Goal: Participate in discussion: Engage in conversation with other users on a specific topic

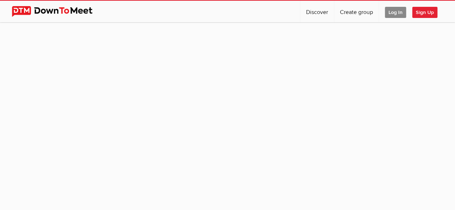
click at [398, 11] on span "Log In" at bounding box center [395, 12] width 21 height 11
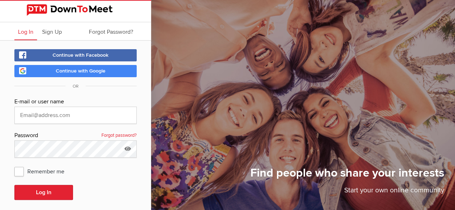
click at [91, 67] on link "Continue with Google" at bounding box center [75, 71] width 122 height 12
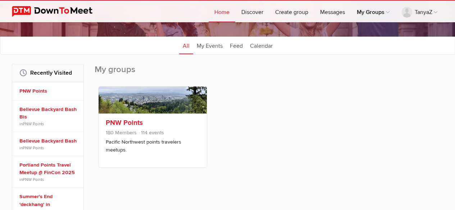
scroll to position [36, 0]
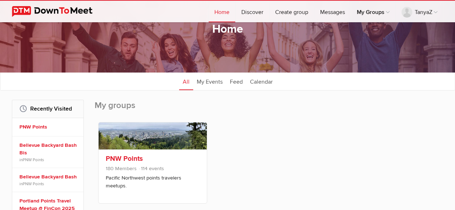
click at [132, 155] on link "PNW Points" at bounding box center [124, 159] width 37 height 9
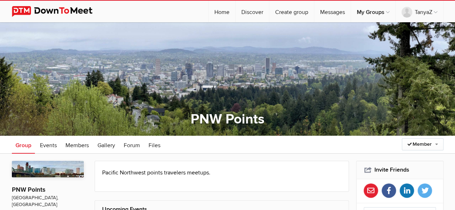
scroll to position [144, 0]
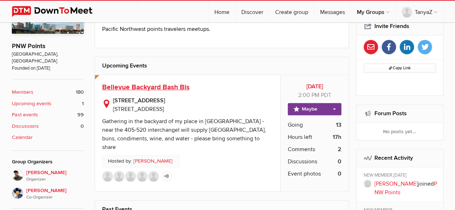
click at [170, 85] on span "Bellevue Backyard Bash Bis" at bounding box center [145, 87] width 87 height 9
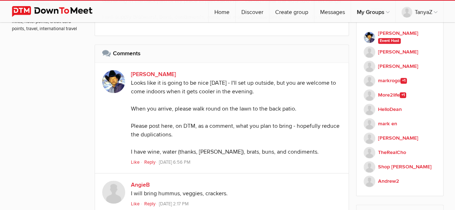
scroll to position [467, 0]
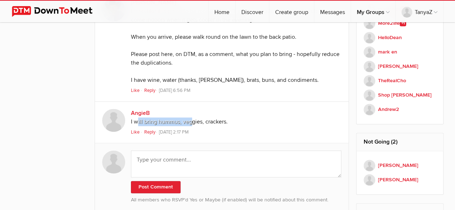
drag, startPoint x: 137, startPoint y: 122, endPoint x: 192, endPoint y: 124, distance: 54.7
click at [192, 124] on div "I will bring hummus, veggies, crackers." at bounding box center [236, 122] width 211 height 9
click at [178, 122] on div "I will bring hummus, veggies, crackers." at bounding box center [236, 122] width 211 height 9
drag, startPoint x: 157, startPoint y: 121, endPoint x: 228, endPoint y: 124, distance: 70.2
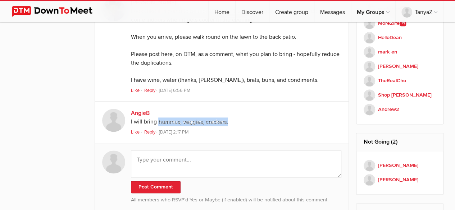
click at [228, 124] on div "I will bring hummus, veggies, crackers." at bounding box center [236, 122] width 211 height 9
click at [217, 118] on div "I will bring hummus, veggies, crackers." at bounding box center [236, 122] width 211 height 9
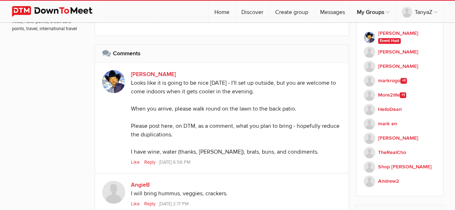
scroll to position [503, 0]
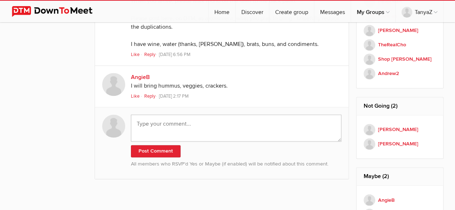
click at [226, 120] on textarea at bounding box center [236, 128] width 211 height 27
drag, startPoint x: 273, startPoint y: 122, endPoint x: 308, endPoint y: 122, distance: 35.2
click at [308, 122] on textarea "I think we might come again if this is okay :) I can bring sour" at bounding box center [236, 128] width 211 height 27
paste textarea "Sauerkraut"
click at [273, 123] on textarea "I think we might come again if this is okay :) I can bring Sauerkraut" at bounding box center [236, 128] width 211 height 27
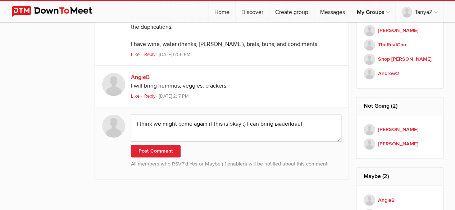
click at [272, 123] on textarea "I think we might come again if this is okay :) I can bring ыauerkraut" at bounding box center [236, 128] width 211 height 27
click at [278, 123] on textarea "I think we might come again if this is okay :) I can bring ыauerkraut" at bounding box center [236, 128] width 211 height 27
click at [312, 123] on textarea "I think we might come again if this is okay :) I can bring sauerkraut" at bounding box center [236, 128] width 211 height 27
click at [336, 123] on textarea "I think we might come again if this is okay :) I can bring sauerkraut again and…" at bounding box center [236, 128] width 211 height 27
click at [180, 133] on textarea "I think we might come again if this is okay :) I can bring sauerkraut again and…" at bounding box center [236, 128] width 211 height 27
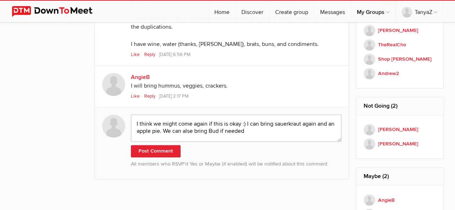
click at [191, 131] on textarea "I think we might come again if this is okay :) I can bring sauerkraut again and…" at bounding box center [236, 128] width 211 height 27
click at [261, 129] on textarea "I think we might come again if this is okay :) I can bring sauerkraut again and…" at bounding box center [236, 128] width 211 height 27
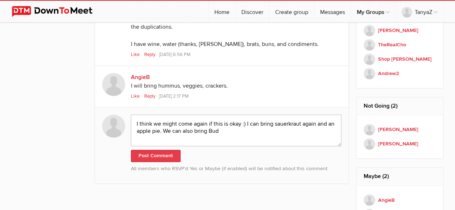
type textarea "I think we might come again if this is okay :) I can bring sauerkraut again and…"
click at [151, 154] on button "Post Comment" at bounding box center [156, 156] width 50 height 12
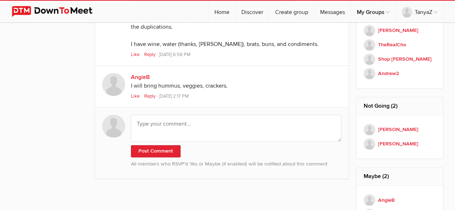
scroll to position [554, 0]
